Goal: Task Accomplishment & Management: Manage account settings

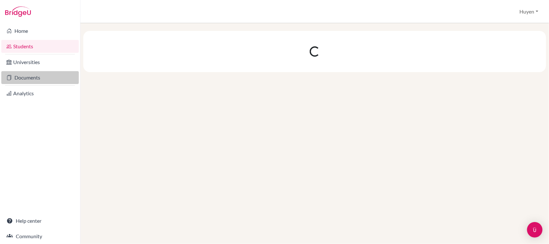
click at [31, 77] on link "Documents" at bounding box center [40, 77] width 78 height 13
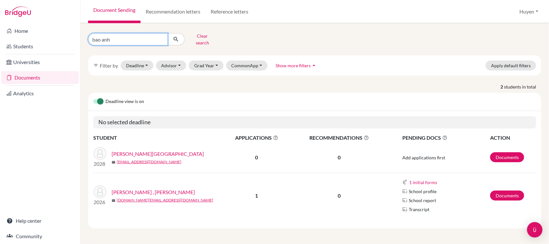
click at [148, 37] on input "bao anh" at bounding box center [128, 39] width 80 height 12
type input "b"
type input "[PERSON_NAME]"
click button "submit" at bounding box center [176, 39] width 17 height 12
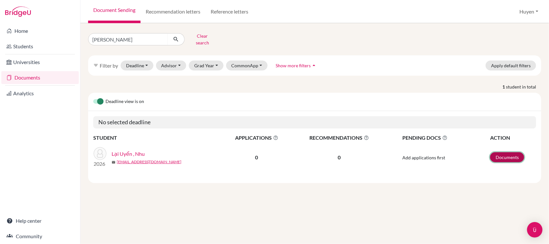
click at [502, 152] on link "Documents" at bounding box center [508, 157] width 34 height 10
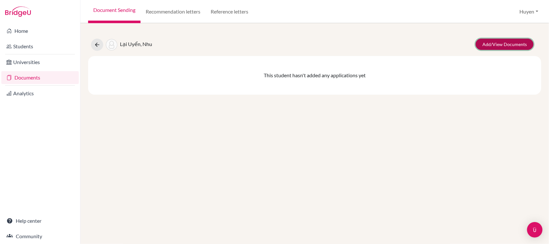
click at [505, 41] on link "Add/View Documents" at bounding box center [505, 44] width 58 height 11
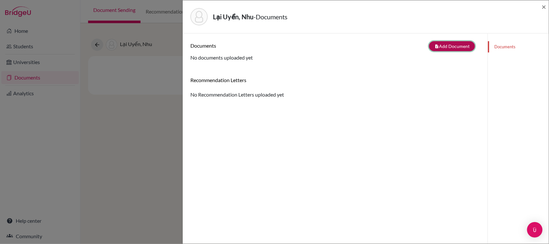
click at [454, 46] on button "note_add Add Document" at bounding box center [452, 46] width 46 height 10
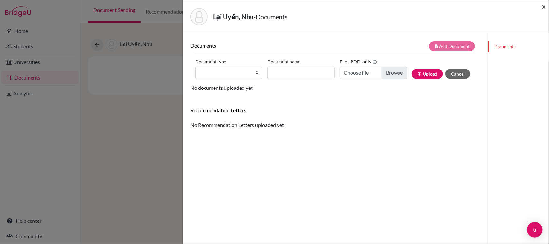
click at [543, 8] on span "×" at bounding box center [544, 6] width 5 height 9
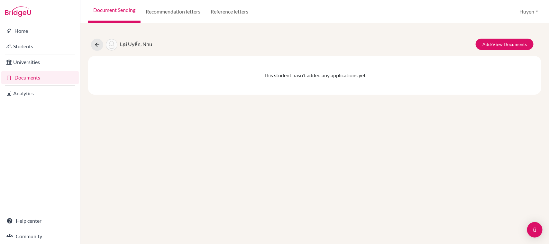
click at [139, 45] on span "Lại Uyển, Nhu" at bounding box center [136, 44] width 32 height 6
click at [96, 45] on icon at bounding box center [97, 45] width 6 height 6
